Goal: Task Accomplishment & Management: Manage account settings

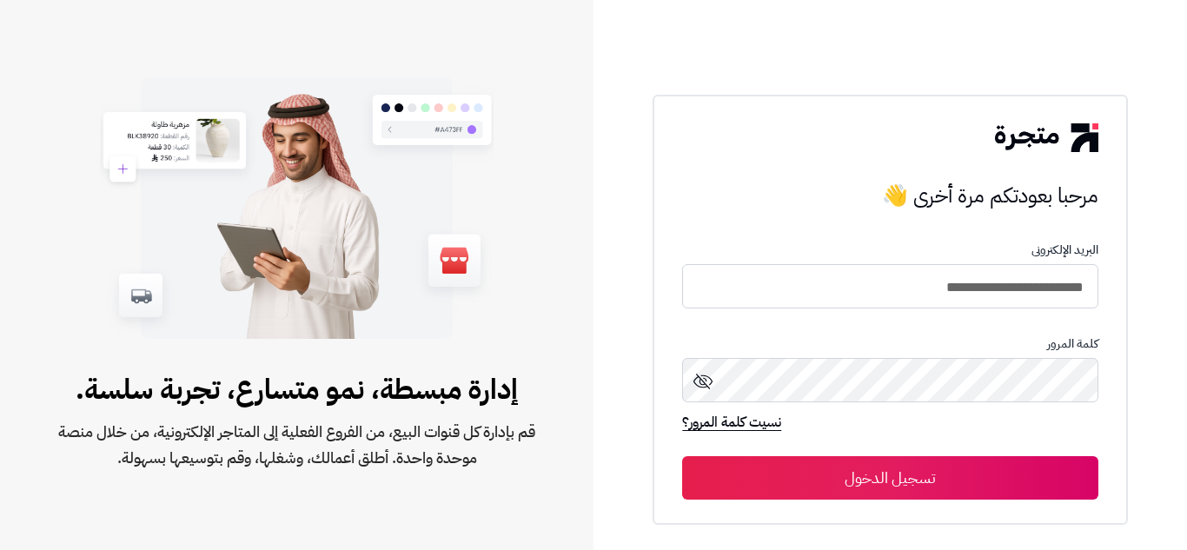
click at [884, 476] on button "تسجيل الدخول" at bounding box center [889, 477] width 415 height 43
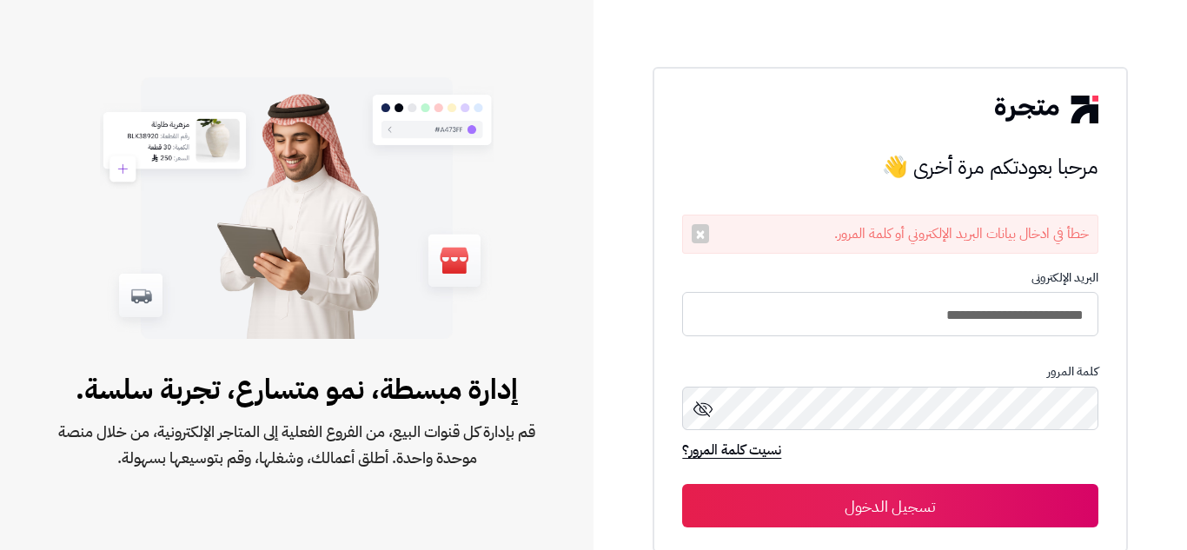
click at [705, 405] on icon at bounding box center [702, 409] width 21 height 21
click at [837, 506] on button "تسجيل الدخول" at bounding box center [889, 505] width 415 height 43
click at [698, 239] on button "×" at bounding box center [699, 233] width 17 height 19
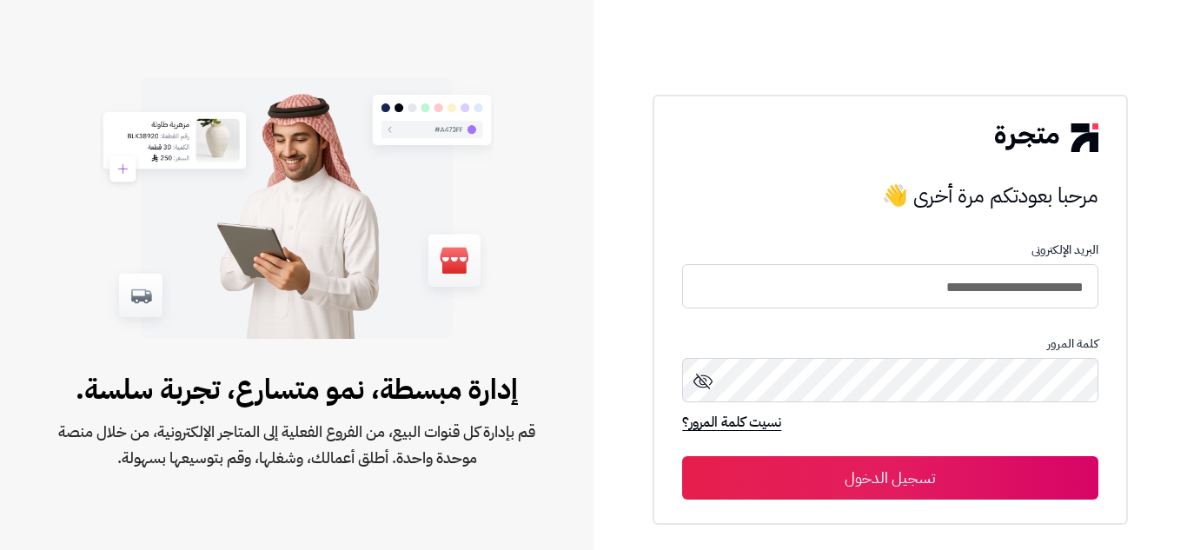
click at [785, 483] on button "تسجيل الدخول" at bounding box center [889, 477] width 415 height 43
